Goal: Use online tool/utility: Utilize a website feature to perform a specific function

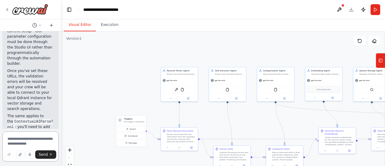
drag, startPoint x: 29, startPoint y: 134, endPoint x: 132, endPoint y: -36, distance: 199.5
click at [132, 0] on html "Hello! I'm the CrewAI assistant. What kind of automation do you want to build? …" at bounding box center [192, 83] width 385 height 166
click at [231, 77] on div "gpt-4o-mini" at bounding box center [227, 79] width 37 height 7
click at [281, 71] on div "Categorization Agent" at bounding box center [277, 70] width 29 height 3
click at [275, 91] on div "FileReadTool" at bounding box center [275, 89] width 33 height 8
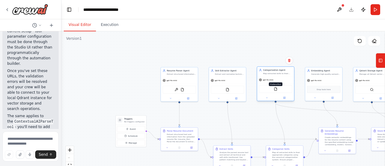
click at [277, 87] on img at bounding box center [276, 89] width 4 height 4
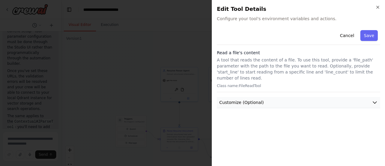
click at [244, 99] on span "Customize (Optional)" at bounding box center [241, 102] width 45 height 6
click at [379, 5] on icon "button" at bounding box center [377, 7] width 5 height 5
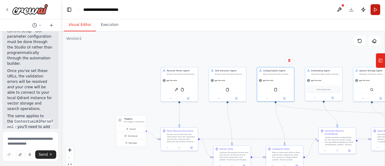
click at [376, 11] on button "Run" at bounding box center [375, 9] width 10 height 11
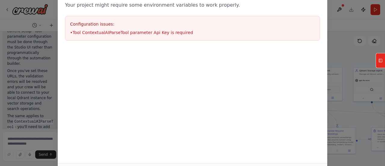
click at [47, 51] on div "Environment configuration Your project might require some environment variables…" at bounding box center [192, 83] width 385 height 166
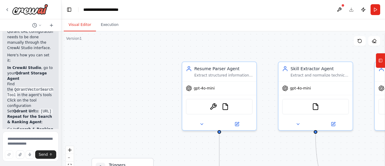
scroll to position [3584, 0]
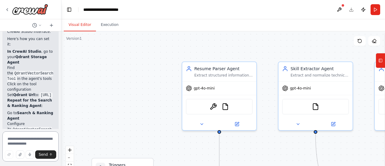
click at [17, 142] on textarea at bounding box center [30, 146] width 56 height 30
type textarea "**********"
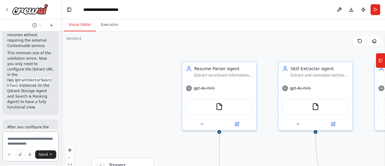
scroll to position [4132, 0]
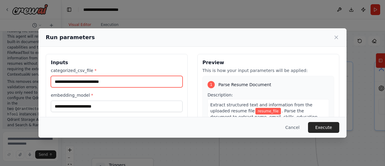
click at [79, 84] on input "categorized_csv_file *" at bounding box center [117, 81] width 132 height 11
click at [84, 85] on input "categorized_csv_file *" at bounding box center [117, 81] width 132 height 11
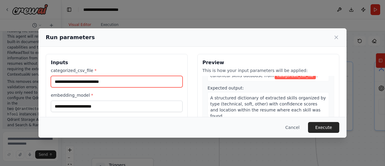
scroll to position [168, 0]
click at [130, 83] on input "categorized_csv_file *" at bounding box center [117, 81] width 132 height 11
click at [92, 80] on input "categorized_csv_file *" at bounding box center [117, 81] width 132 height 11
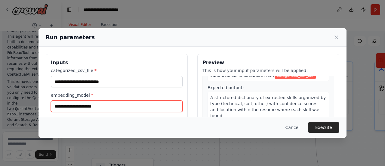
click at [89, 106] on input "embedding_model *" at bounding box center [117, 105] width 132 height 11
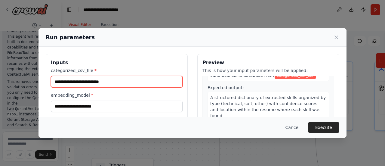
click at [86, 83] on input "categorized_csv_file *" at bounding box center [117, 81] width 132 height 11
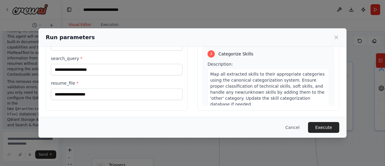
scroll to position [0, 0]
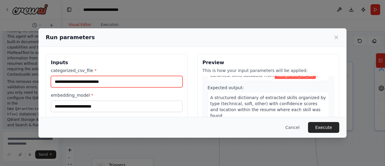
click at [106, 83] on input "categorized_csv_file *" at bounding box center [117, 81] width 132 height 11
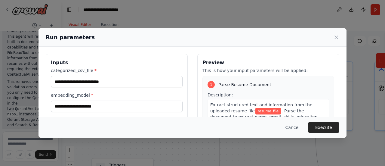
click at [255, 111] on span "resume_file" at bounding box center [268, 111] width 26 height 7
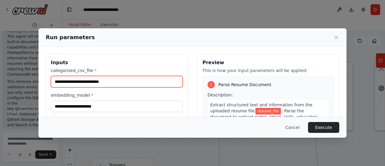
click at [94, 80] on input "categorized_csv_file *" at bounding box center [117, 81] width 132 height 11
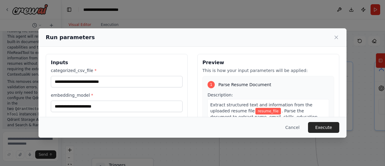
click at [255, 113] on span "resume_file" at bounding box center [268, 111] width 26 height 7
click at [211, 84] on div "1" at bounding box center [210, 84] width 7 height 7
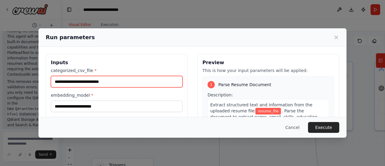
click at [126, 81] on input "categorized_csv_file *" at bounding box center [117, 81] width 132 height 11
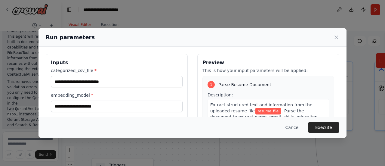
click at [144, 90] on div "categorized_csv_file * embedding_model * qdrant_url * search_query * resume_fil…" at bounding box center [117, 126] width 132 height 118
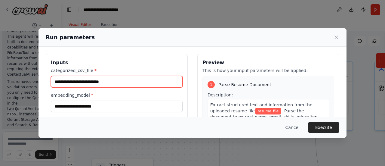
click at [128, 85] on input "categorized_csv_file *" at bounding box center [117, 81] width 132 height 11
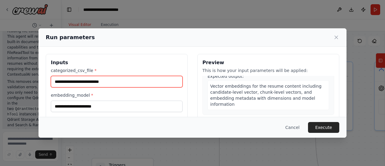
click at [92, 82] on input "categorized_csv_file *" at bounding box center [117, 81] width 132 height 11
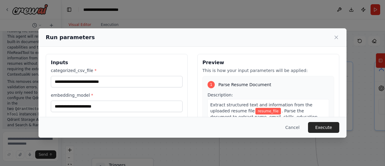
click at [255, 112] on span "resume_file" at bounding box center [268, 111] width 26 height 7
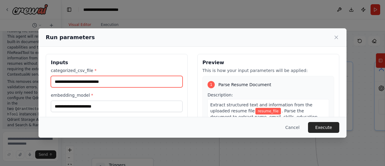
click at [152, 81] on input "categorized_csv_file *" at bounding box center [117, 81] width 132 height 11
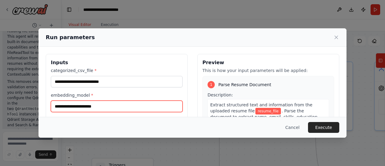
click at [127, 101] on input "embedding_model *" at bounding box center [117, 105] width 132 height 11
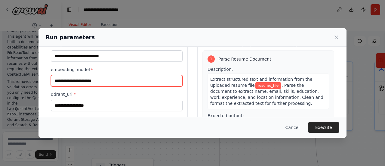
scroll to position [26, 0]
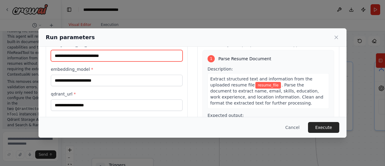
click at [115, 58] on input "categorized_csv_file *" at bounding box center [117, 55] width 132 height 11
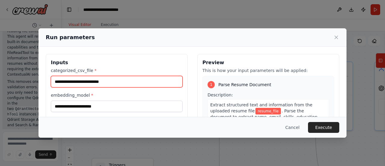
click at [99, 79] on input "categorized_csv_file *" at bounding box center [117, 81] width 132 height 11
click at [78, 84] on input "categorized_csv_file *" at bounding box center [117, 81] width 132 height 11
paste input "*"
type input "**********"
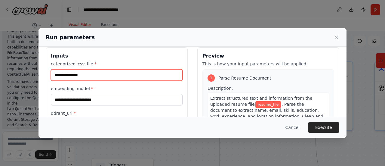
scroll to position [11, 0]
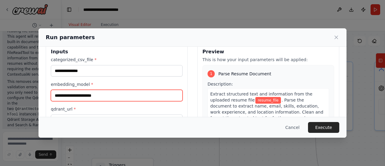
click at [115, 98] on input "embedding_model *" at bounding box center [117, 95] width 132 height 11
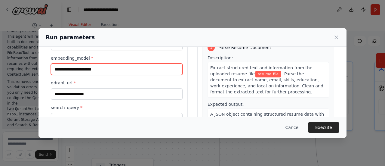
scroll to position [37, 0]
paste input "**********"
type input "**********"
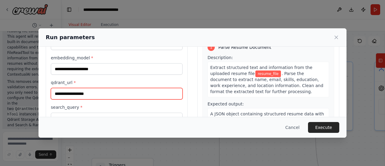
click at [88, 93] on input "qdrant_url *" at bounding box center [117, 93] width 132 height 11
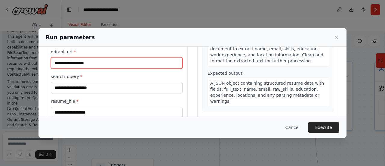
scroll to position [74, 0]
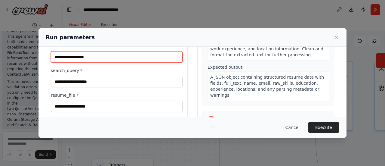
paste input "**********"
type input "**********"
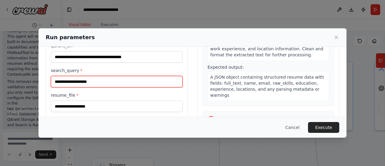
click at [90, 82] on input "search_query *" at bounding box center [117, 81] width 132 height 11
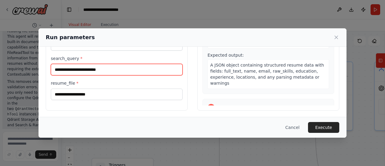
type input "**********"
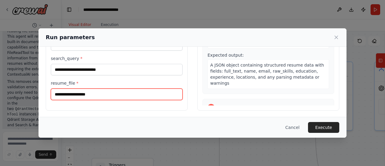
click at [85, 88] on input "resume_file *" at bounding box center [117, 93] width 132 height 11
click at [98, 96] on input "resume_file *" at bounding box center [117, 93] width 132 height 11
click at [120, 93] on input "resume_file *" at bounding box center [117, 93] width 132 height 11
paste input "**********"
type input "**********"
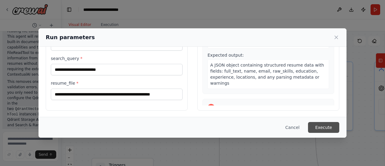
click at [314, 122] on button "Execute" at bounding box center [323, 127] width 31 height 11
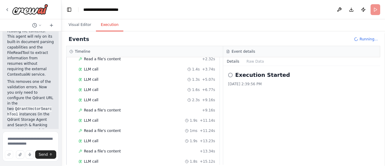
scroll to position [0, 0]
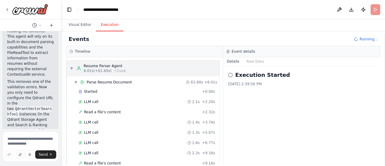
click at [76, 68] on icon at bounding box center [78, 68] width 5 height 5
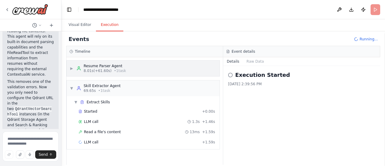
click at [76, 68] on icon at bounding box center [78, 68] width 5 height 5
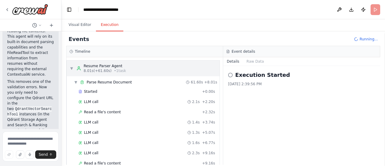
click at [76, 68] on icon at bounding box center [78, 68] width 5 height 5
click at [70, 72] on div "▼ Resume Parser Agent 8.01s (+61.60s) • 1 task" at bounding box center [98, 68] width 56 height 10
click at [72, 69] on span "▼" at bounding box center [72, 68] width 4 height 5
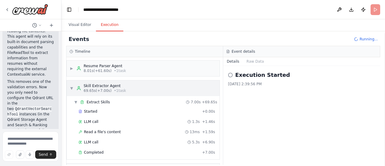
click at [71, 86] on span "▼" at bounding box center [72, 88] width 4 height 5
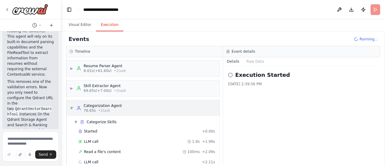
click at [71, 111] on div "▼ Categorization Agent 76.65s • 1 task" at bounding box center [96, 108] width 52 height 10
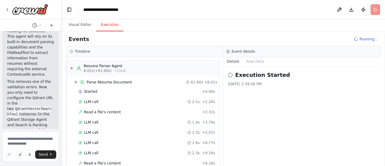
scroll to position [12, 0]
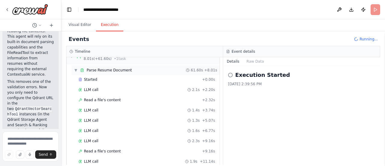
click at [76, 68] on span "▼" at bounding box center [76, 70] width 4 height 5
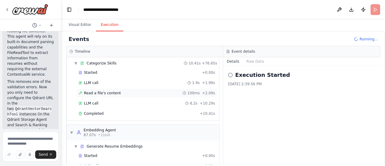
scroll to position [145, 0]
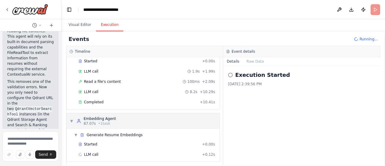
click at [124, 115] on div "▼ Embedding Agent 87.07s • 1 task" at bounding box center [143, 121] width 153 height 16
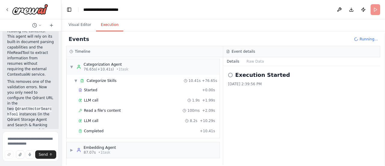
scroll to position [113, 0]
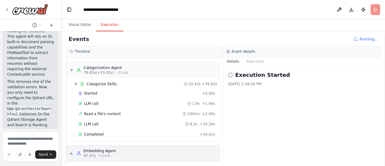
click at [77, 151] on icon at bounding box center [78, 153] width 5 height 5
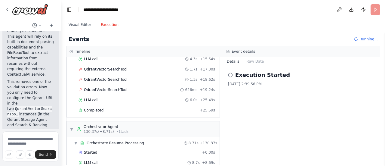
scroll to position [385, 0]
click at [72, 126] on span "▼" at bounding box center [72, 128] width 4 height 5
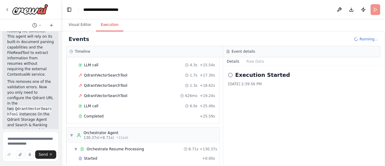
scroll to position [843, 0]
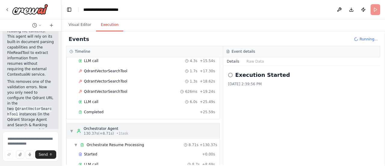
click at [72, 128] on span "▼" at bounding box center [72, 130] width 4 height 5
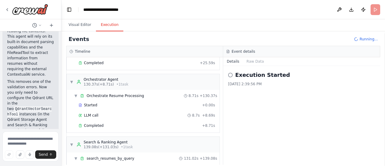
scroll to position [963, 0]
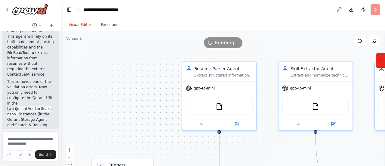
click at [77, 30] on button "Visual Editor" at bounding box center [80, 25] width 32 height 13
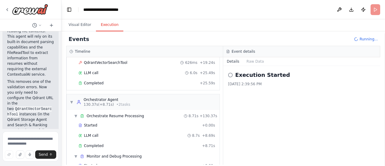
click at [107, 25] on button "Execution" at bounding box center [109, 25] width 27 height 13
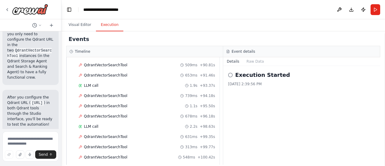
scroll to position [2044, 0]
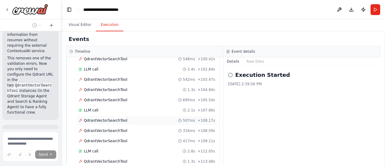
scroll to position [2035, 0]
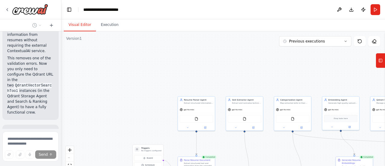
click at [89, 23] on button "Visual Editor" at bounding box center [80, 25] width 32 height 13
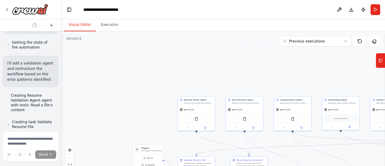
scroll to position [4236, 0]
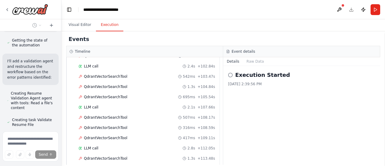
click at [106, 29] on button "Execution" at bounding box center [109, 25] width 27 height 13
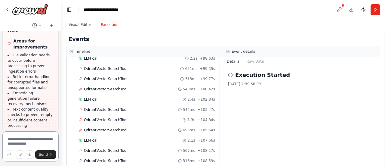
scroll to position [2044, 0]
click at [377, 12] on button "Run" at bounding box center [375, 9] width 10 height 11
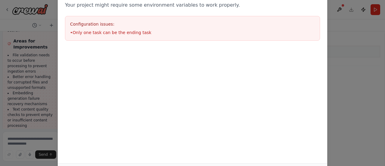
click at [149, 35] on div "Configuration issues: • Only one task can be the ending task" at bounding box center [192, 28] width 255 height 25
click at [130, 2] on p "Your project might require some environment variables to work properly." at bounding box center [192, 5] width 255 height 7
click at [15, 40] on div "Environment configuration Your project might require some environment variables…" at bounding box center [192, 83] width 385 height 166
click at [161, 71] on div at bounding box center [192, 78] width 269 height 60
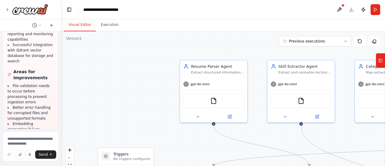
scroll to position [4501, 0]
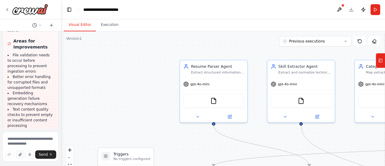
click at [24, 154] on button "button" at bounding box center [20, 154] width 8 height 8
click at [31, 139] on textarea at bounding box center [30, 146] width 56 height 30
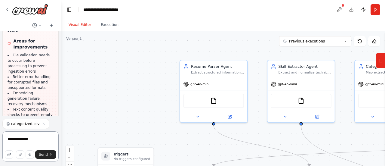
type textarea "**********"
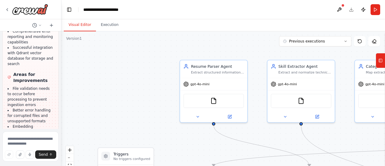
scroll to position [4500, 0]
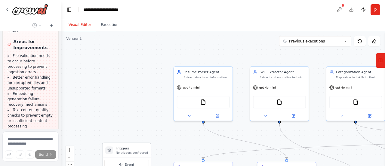
click at [121, 155] on div "Triggers No triggers configured" at bounding box center [127, 150] width 48 height 14
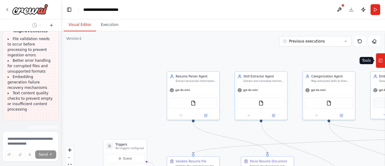
click at [380, 59] on icon at bounding box center [380, 61] width 4 height 10
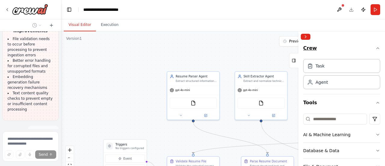
click at [310, 48] on button "Crew" at bounding box center [341, 49] width 77 height 14
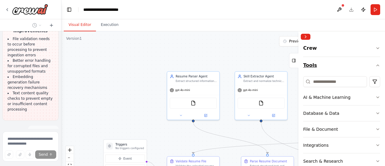
click at [309, 65] on button "Tools" at bounding box center [341, 65] width 77 height 17
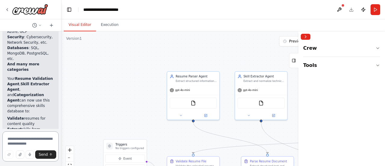
scroll to position [4877, 0]
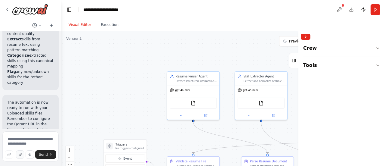
click at [20, 155] on icon "button" at bounding box center [20, 154] width 4 height 4
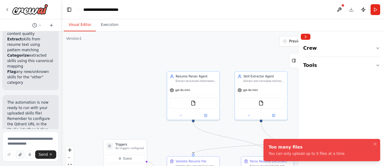
click at [21, 154] on icon "button" at bounding box center [20, 154] width 2 height 3
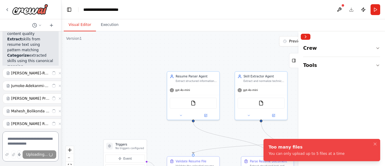
click at [27, 145] on textarea at bounding box center [30, 146] width 56 height 30
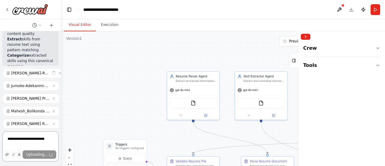
type textarea "**********"
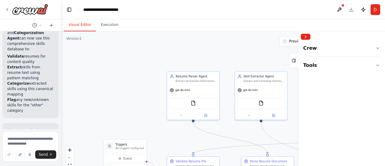
scroll to position [4882, 0]
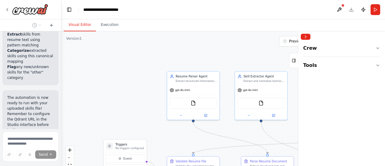
click at [304, 40] on div at bounding box center [341, 36] width 87 height 11
click at [306, 38] on button "Collapse right sidebar" at bounding box center [306, 37] width 10 height 6
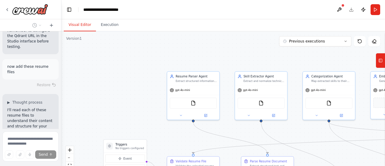
scroll to position [4966, 0]
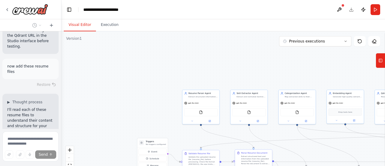
click at [255, 157] on div "Extract structured text and information from the uploaded resume file {resume_f…" at bounding box center [255, 160] width 29 height 10
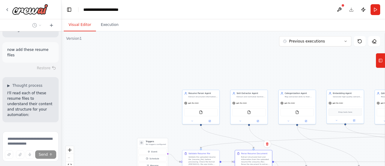
scroll to position [4982, 0]
click at [69, 158] on div "React Flow controls" at bounding box center [70, 161] width 8 height 31
drag, startPoint x: 69, startPoint y: 158, endPoint x: 70, endPoint y: 164, distance: 5.4
click at [70, 164] on div "React Flow controls" at bounding box center [70, 161] width 8 height 31
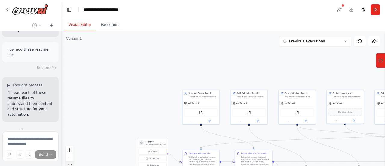
click at [70, 164] on icon "fit view" at bounding box center [70, 165] width 4 height 3
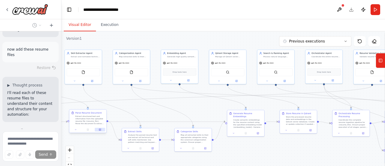
click at [101, 128] on button at bounding box center [100, 129] width 10 height 4
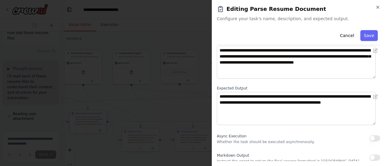
scroll to position [105, 0]
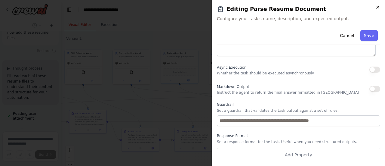
click at [379, 7] on icon "button" at bounding box center [377, 7] width 5 height 5
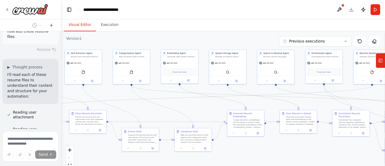
scroll to position [5016, 0]
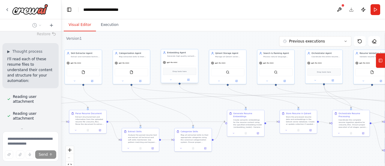
click at [179, 72] on span "Drop tools here" at bounding box center [180, 71] width 14 height 3
click at [192, 78] on button at bounding box center [188, 80] width 17 height 4
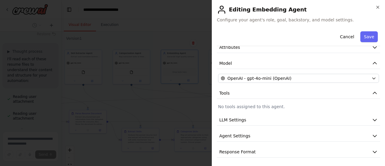
scroll to position [5030, 0]
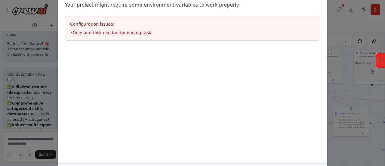
scroll to position [5606, 0]
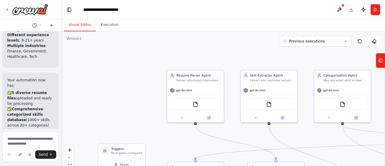
scroll to position [5672, 0]
click at [37, 139] on textarea at bounding box center [30, 146] width 56 height 30
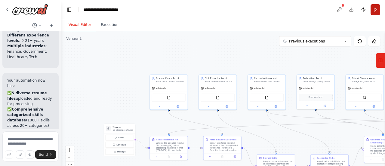
click at [379, 12] on button "Run" at bounding box center [375, 9] width 10 height 11
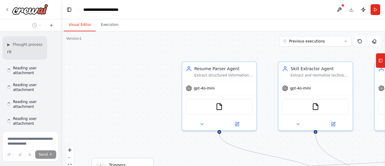
scroll to position [20, 0]
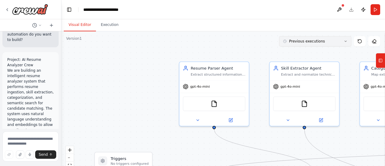
click at [337, 44] on button "Previous executions" at bounding box center [315, 41] width 72 height 10
click at [361, 41] on icon at bounding box center [359, 41] width 5 height 5
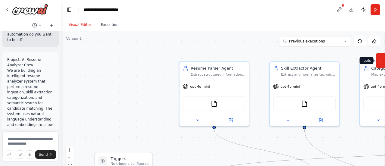
click at [382, 60] on icon at bounding box center [380, 61] width 4 height 10
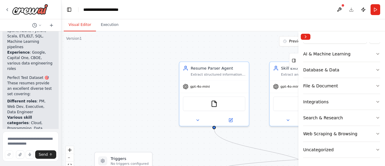
scroll to position [5726, 0]
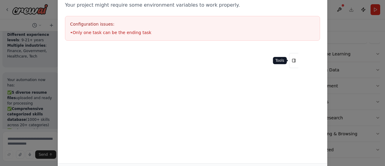
click at [296, 57] on button "Tools" at bounding box center [293, 60] width 9 height 15
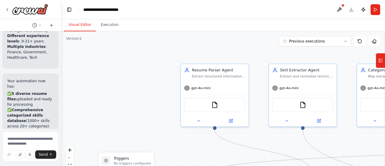
scroll to position [5673, 0]
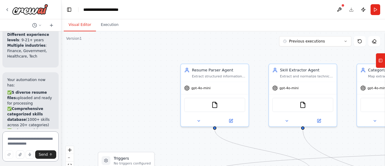
click at [26, 140] on textarea at bounding box center [30, 146] width 56 height 30
paste textarea "**********"
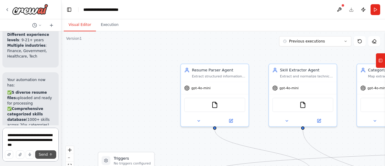
type textarea "**********"
click at [43, 155] on span "Send" at bounding box center [43, 154] width 9 height 5
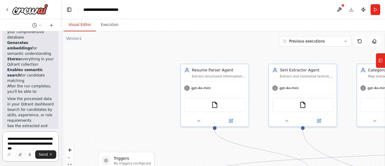
scroll to position [6143, 0]
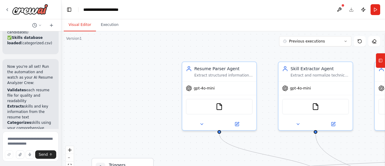
scroll to position [6090, 0]
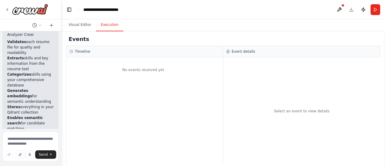
click at [112, 29] on button "Execution" at bounding box center [109, 25] width 27 height 13
click at [107, 25] on button "Execution" at bounding box center [109, 25] width 27 height 13
click at [78, 52] on h3 "Timeline" at bounding box center [82, 51] width 15 height 5
click at [69, 52] on icon at bounding box center [71, 52] width 4 height 4
click at [242, 48] on div "Event details" at bounding box center [301, 51] width 157 height 11
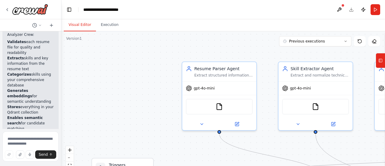
click at [82, 24] on button "Visual Editor" at bounding box center [80, 25] width 32 height 13
click at [354, 5] on header "**********" at bounding box center [223, 9] width 324 height 19
click at [375, 9] on button "Run" at bounding box center [375, 9] width 10 height 11
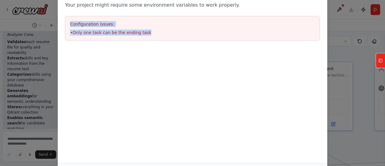
drag, startPoint x: 143, startPoint y: 33, endPoint x: 65, endPoint y: 24, distance: 78.4
click at [65, 24] on div "Environment configuration Your project might require some environment variables…" at bounding box center [192, 15] width 269 height 66
copy div "Configuration issues: • Only one task can be the ending task"
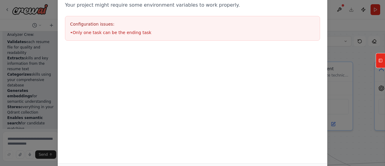
click at [13, 138] on div "Environment configuration Your project might require some environment variables…" at bounding box center [192, 83] width 385 height 166
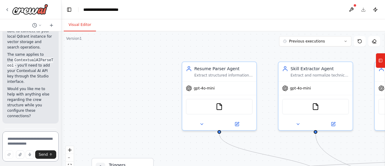
click at [26, 140] on textarea at bounding box center [30, 146] width 56 height 30
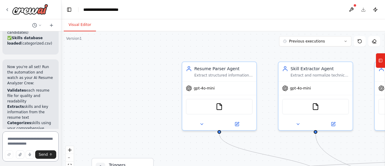
scroll to position [6042, 0]
paste textarea "**********"
type textarea "**********"
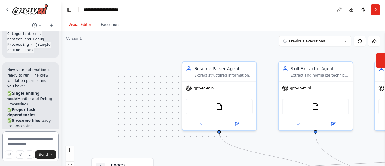
scroll to position [6802, 0]
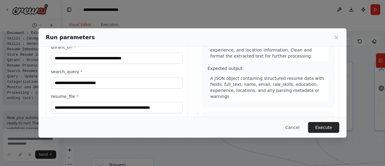
scroll to position [86, 0]
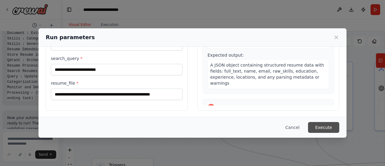
click at [328, 130] on button "Execute" at bounding box center [323, 127] width 31 height 11
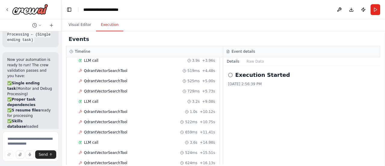
scroll to position [1424, 0]
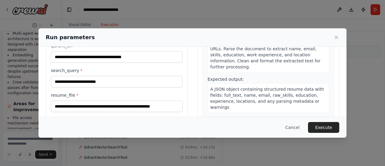
scroll to position [86, 0]
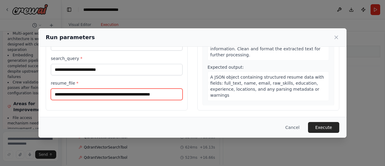
drag, startPoint x: 176, startPoint y: 91, endPoint x: 42, endPoint y: 84, distance: 133.7
click at [42, 84] on div "**********" at bounding box center [192, 39] width 308 height 157
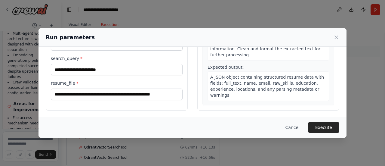
click at [76, 108] on div "**********" at bounding box center [117, 39] width 142 height 143
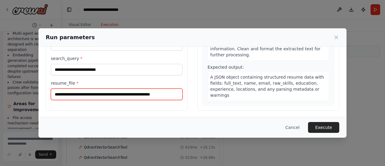
drag, startPoint x: 175, startPoint y: 95, endPoint x: 32, endPoint y: 81, distance: 144.1
click at [32, 81] on div "**********" at bounding box center [192, 83] width 385 height 166
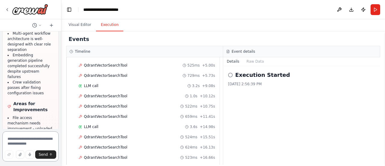
click at [32, 145] on textarea at bounding box center [30, 146] width 56 height 30
type textarea "**********"
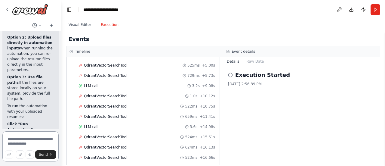
scroll to position [8117, 0]
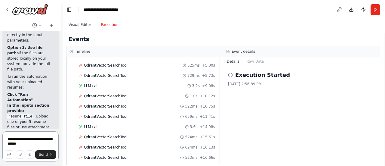
type textarea "**********"
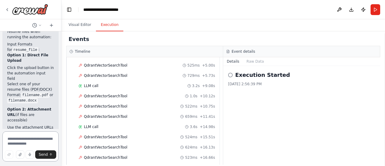
scroll to position [8565, 0]
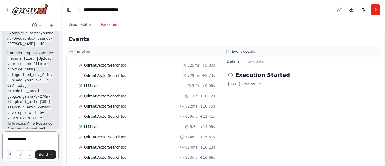
type textarea "**********"
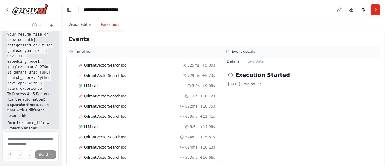
scroll to position [8618, 0]
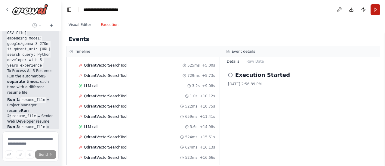
click at [376, 10] on button "Run" at bounding box center [375, 9] width 10 height 11
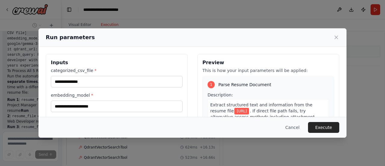
scroll to position [21, 0]
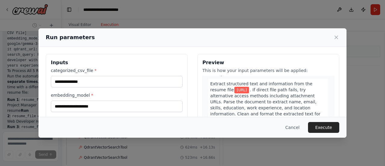
click at [248, 93] on span "[URL]" at bounding box center [241, 90] width 15 height 7
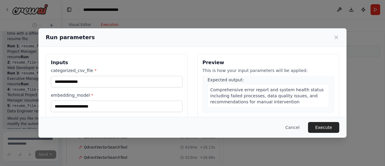
scroll to position [86, 0]
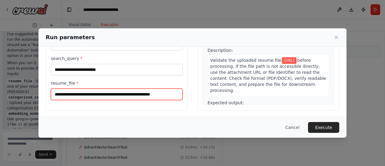
drag, startPoint x: 178, startPoint y: 93, endPoint x: 27, endPoint y: 93, distance: 151.3
click at [27, 93] on div "**********" at bounding box center [192, 83] width 385 height 166
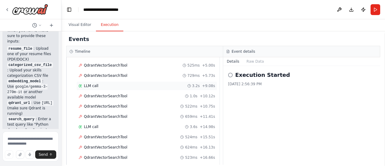
scroll to position [8859, 0]
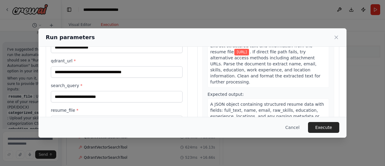
scroll to position [0, 0]
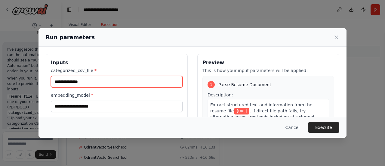
click at [115, 85] on input "**********" at bounding box center [117, 81] width 132 height 11
drag, startPoint x: 100, startPoint y: 82, endPoint x: 48, endPoint y: 80, distance: 51.5
click at [48, 80] on div "**********" at bounding box center [117, 125] width 142 height 143
click at [108, 85] on input "**********" at bounding box center [117, 81] width 132 height 11
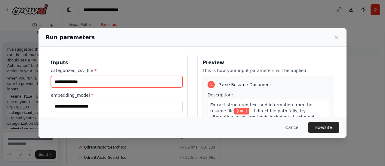
click at [108, 85] on input "**********" at bounding box center [117, 81] width 132 height 11
click at [114, 86] on input "**********" at bounding box center [117, 81] width 132 height 11
drag, startPoint x: 87, startPoint y: 78, endPoint x: 52, endPoint y: 81, distance: 35.3
click at [52, 81] on input "**********" at bounding box center [117, 81] width 132 height 11
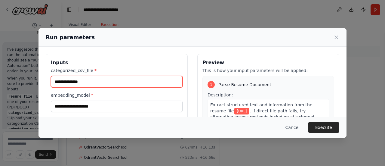
paste input "**********"
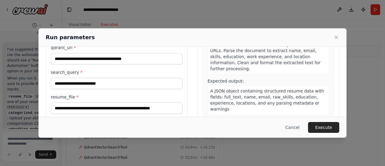
scroll to position [86, 0]
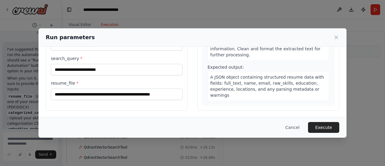
type input "**********"
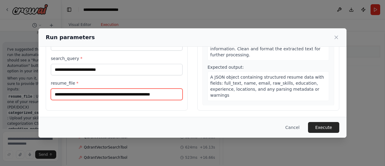
drag, startPoint x: 174, startPoint y: 94, endPoint x: 47, endPoint y: 94, distance: 127.8
click at [47, 94] on div "**********" at bounding box center [117, 39] width 142 height 143
paste input "**********"
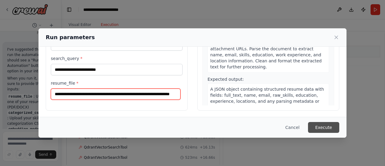
type input "**********"
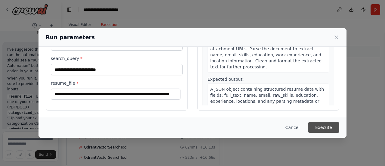
scroll to position [0, 0]
click at [322, 125] on button "Execute" at bounding box center [323, 127] width 31 height 11
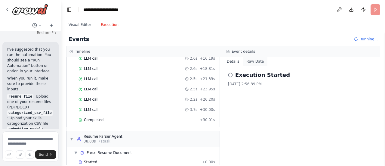
scroll to position [142, 0]
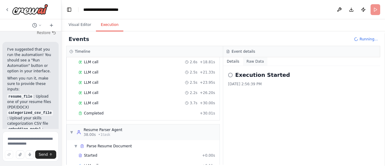
click at [256, 65] on button "Raw Data" at bounding box center [255, 61] width 25 height 8
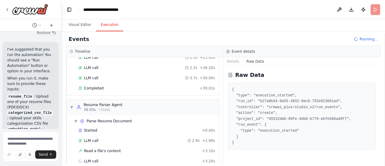
scroll to position [172, 0]
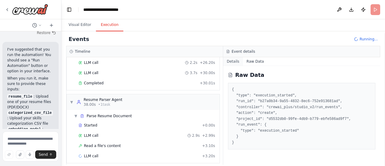
click at [233, 59] on button "Details" at bounding box center [233, 61] width 20 height 8
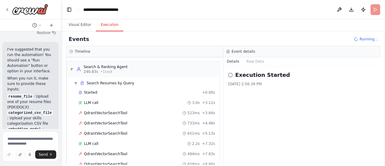
scroll to position [1234, 0]
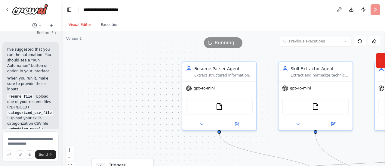
click at [87, 22] on button "Visual Editor" at bounding box center [80, 25] width 32 height 13
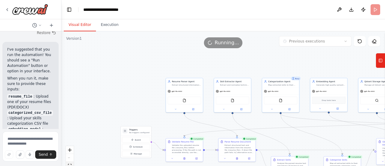
click at [71, 164] on icon "fit view" at bounding box center [70, 165] width 4 height 3
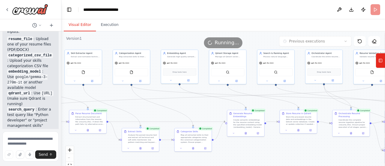
scroll to position [8864, 0]
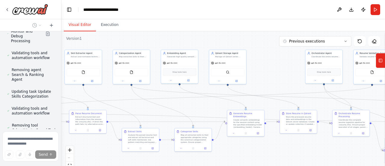
scroll to position [9212, 0]
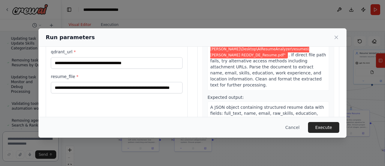
scroll to position [86, 0]
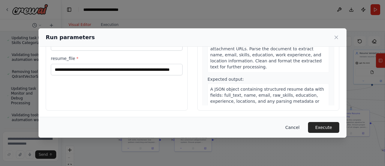
click at [295, 132] on button "Cancel" at bounding box center [293, 127] width 24 height 11
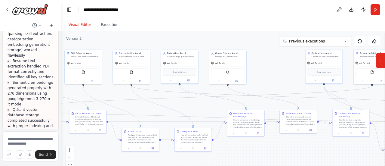
scroll to position [9469, 0]
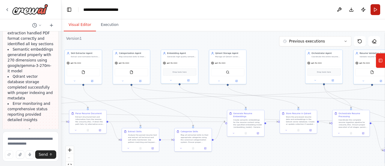
click at [372, 12] on button "Run" at bounding box center [375, 9] width 10 height 11
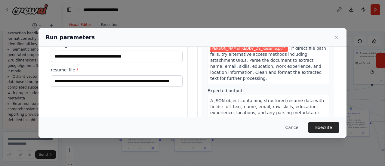
scroll to position [86, 0]
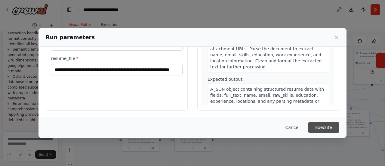
click at [324, 126] on button "Execute" at bounding box center [323, 127] width 31 height 11
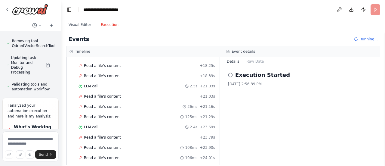
scroll to position [261, 0]
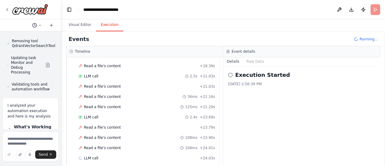
click at [37, 26] on icon at bounding box center [34, 25] width 5 height 5
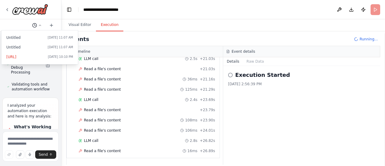
click at [37, 26] on div at bounding box center [30, 83] width 61 height 166
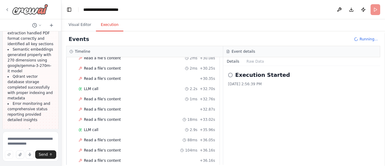
scroll to position [421, 0]
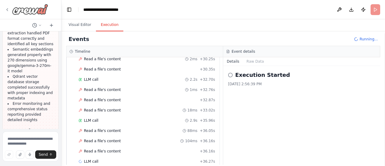
click at [5, 11] on icon at bounding box center [7, 9] width 5 height 5
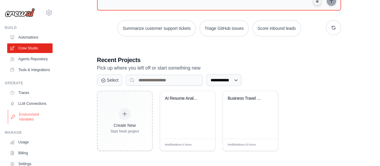
scroll to position [48, 0]
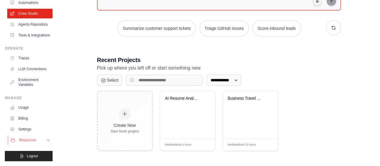
click at [35, 141] on span "Resources" at bounding box center [27, 139] width 17 height 5
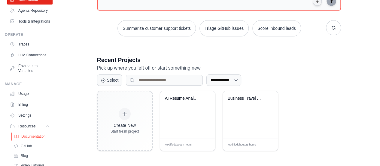
scroll to position [87, 0]
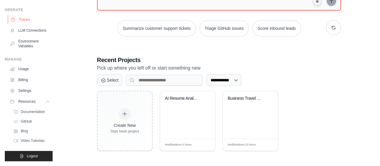
click at [33, 15] on link "Traces" at bounding box center [30, 20] width 45 height 10
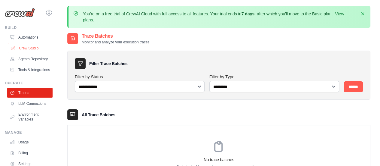
click at [33, 48] on link "Crew Studio" at bounding box center [30, 48] width 45 height 10
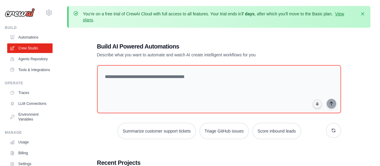
click at [34, 36] on link "Automations" at bounding box center [29, 37] width 45 height 10
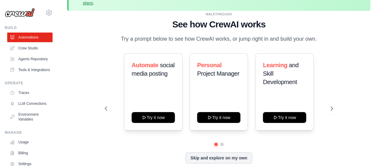
scroll to position [26, 0]
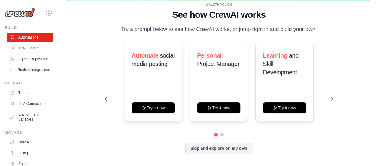
click at [27, 47] on link "Crew Studio" at bounding box center [30, 48] width 45 height 10
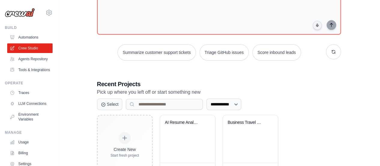
scroll to position [103, 0]
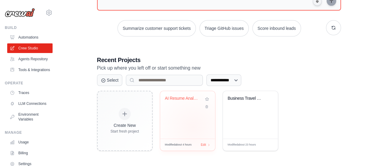
click at [193, 126] on div "AI Resume Analyzer Crew" at bounding box center [187, 115] width 55 height 48
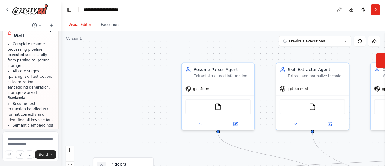
scroll to position [9396, 0]
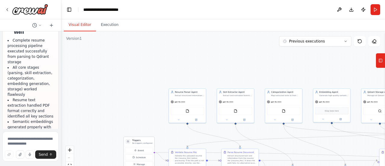
click at [149, 146] on div "Event Schedule Manage" at bounding box center [139, 157] width 30 height 22
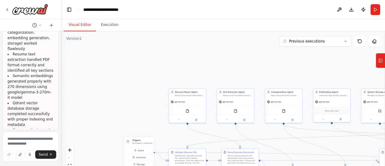
scroll to position [9469, 0]
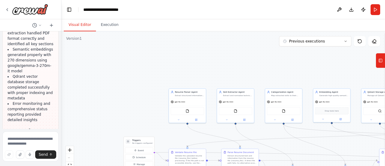
click at [44, 119] on div "I analyzed your automation execution and here is my analysis: What's Working We…" at bounding box center [30, 89] width 56 height 328
click at [38, 133] on textarea at bounding box center [30, 146] width 56 height 30
click at [69, 164] on icon "fit view" at bounding box center [70, 165] width 4 height 3
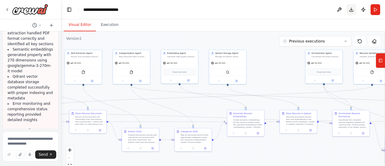
click at [352, 10] on button "Download" at bounding box center [351, 9] width 10 height 11
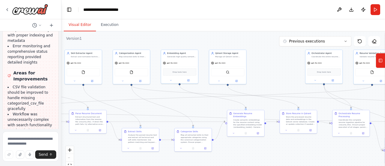
scroll to position [9527, 0]
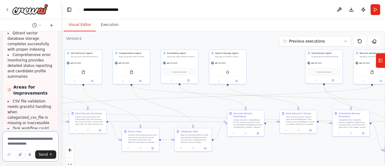
scroll to position [9966, 0]
